Goal: Information Seeking & Learning: Check status

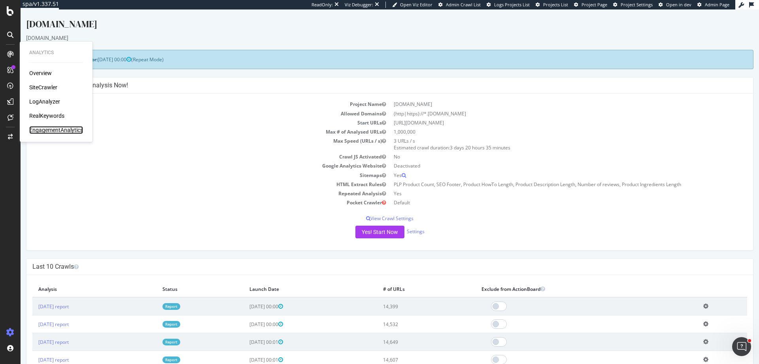
click at [39, 131] on div "EngagementAnalytics" at bounding box center [56, 130] width 54 height 8
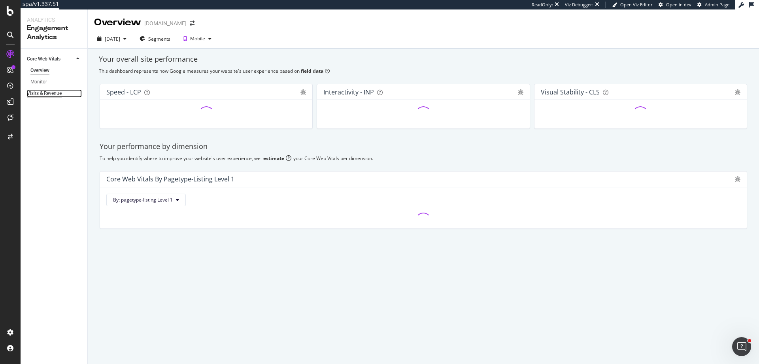
click at [61, 94] on div "Visits & Revenue" at bounding box center [44, 93] width 35 height 8
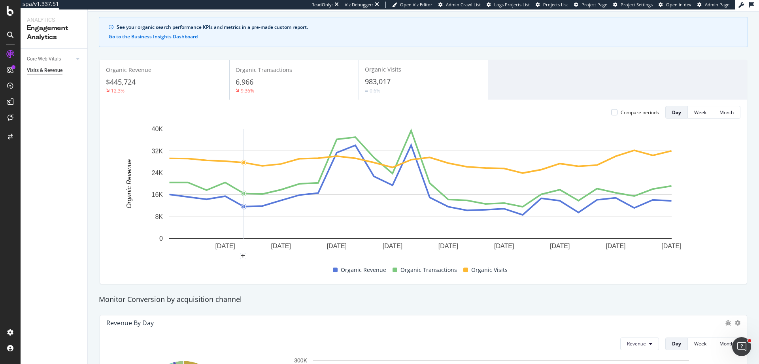
scroll to position [37, 0]
click at [51, 89] on div "SiteCrawler" at bounding box center [43, 87] width 28 height 8
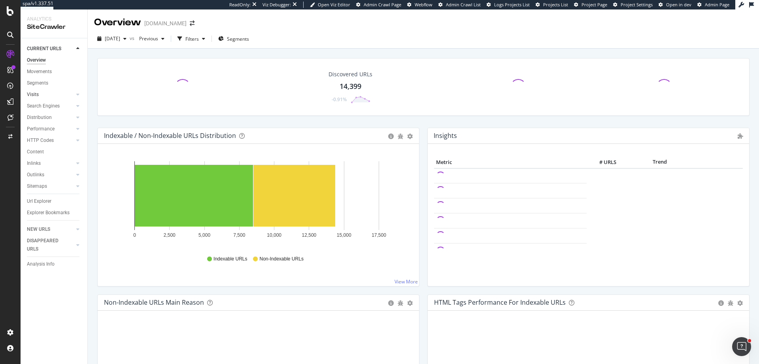
click at [49, 95] on link "Visits" at bounding box center [50, 95] width 47 height 8
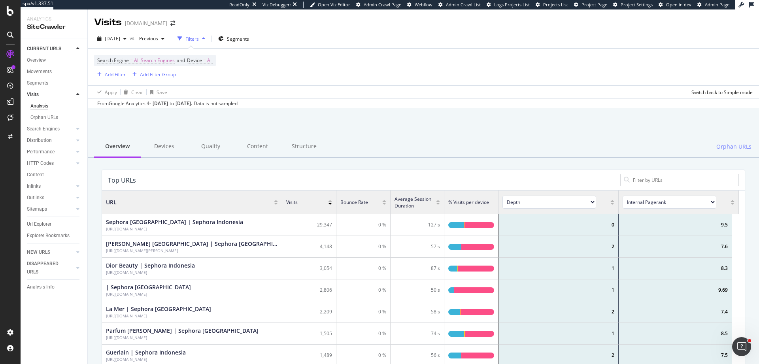
scroll to position [231, 631]
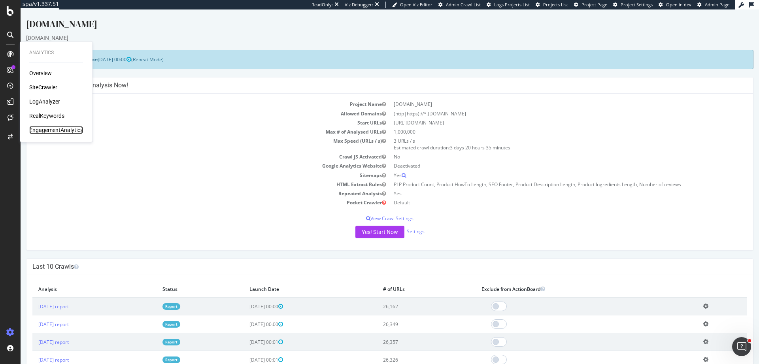
click at [44, 131] on div "EngagementAnalytics" at bounding box center [56, 130] width 54 height 8
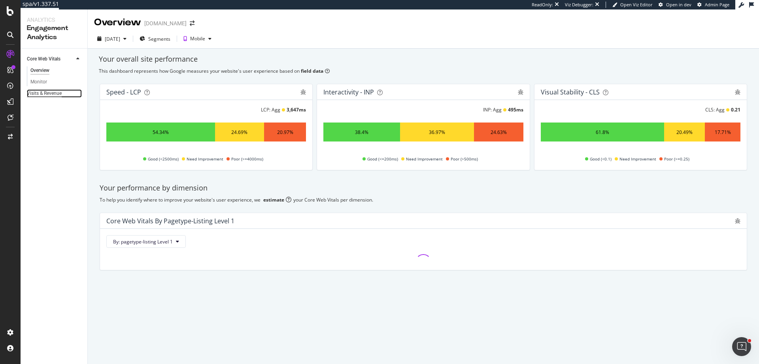
click at [57, 95] on div "Visits & Revenue" at bounding box center [44, 93] width 35 height 8
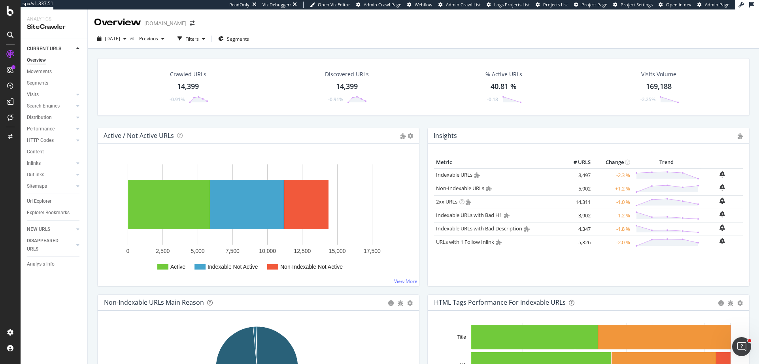
click at [654, 87] on div "169,188" at bounding box center [659, 86] width 26 height 10
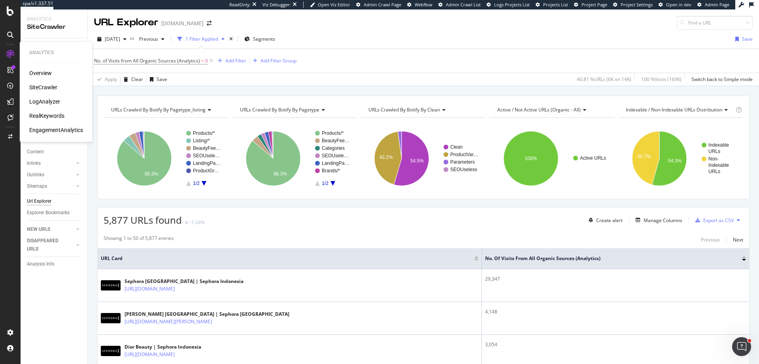
click at [47, 125] on div "Overview SiteCrawler LogAnalyzer RealKeywords EngagementAnalytics" at bounding box center [56, 101] width 54 height 65
click at [49, 127] on div "EngagementAnalytics" at bounding box center [56, 130] width 54 height 8
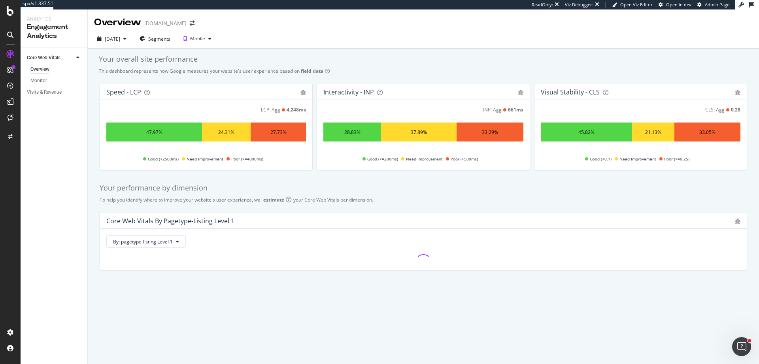
click at [58, 97] on div "Visits & Revenue" at bounding box center [57, 92] width 61 height 11
click at [57, 93] on div "Visits & Revenue" at bounding box center [44, 92] width 35 height 8
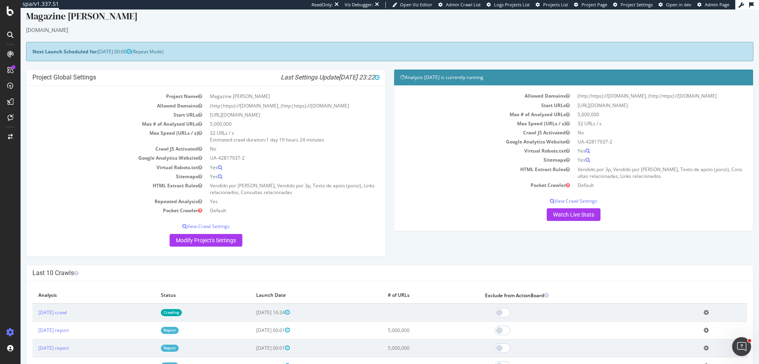
scroll to position [18, 0]
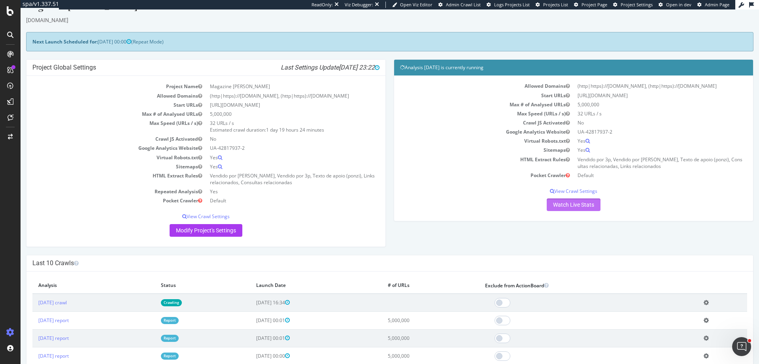
click at [561, 211] on link "Watch Live Stats" at bounding box center [574, 205] width 54 height 13
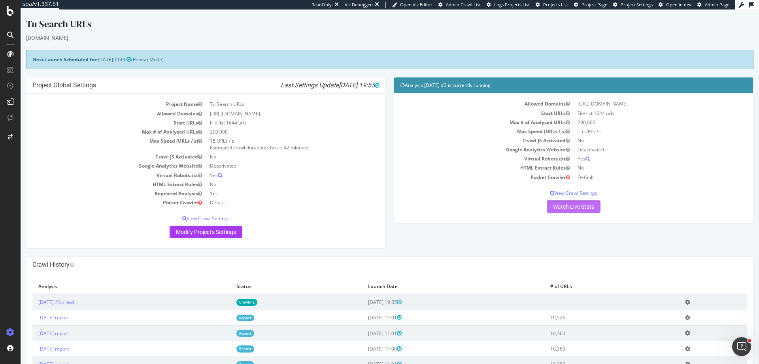
click at [589, 207] on link "Watch Live Stats" at bounding box center [574, 207] width 54 height 13
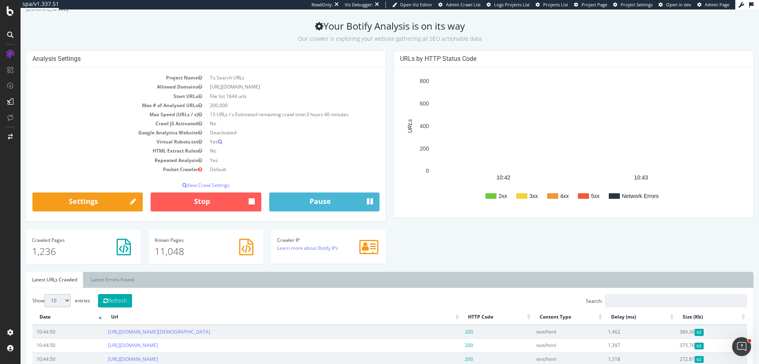
scroll to position [30, 0]
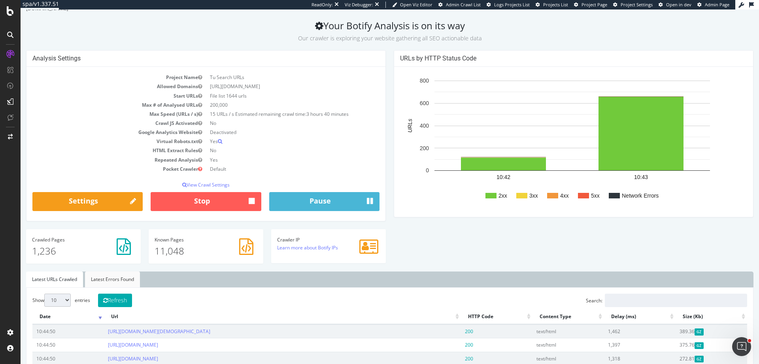
click at [96, 278] on link "Latest Errors Found" at bounding box center [112, 280] width 55 height 16
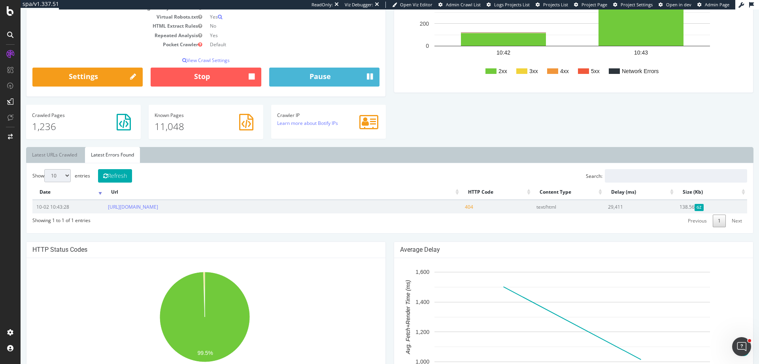
scroll to position [139, 0]
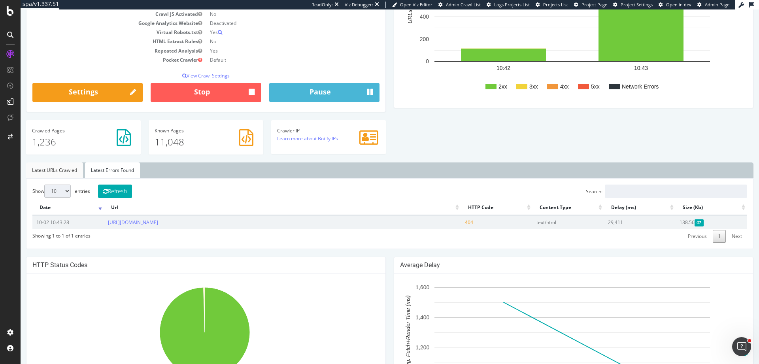
click at [66, 170] on link "Latest URLs Crawled" at bounding box center [54, 171] width 57 height 16
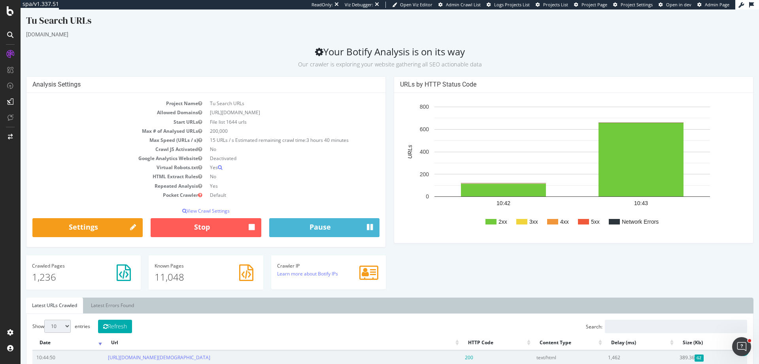
scroll to position [0, 0]
